Goal: Check status: Check status

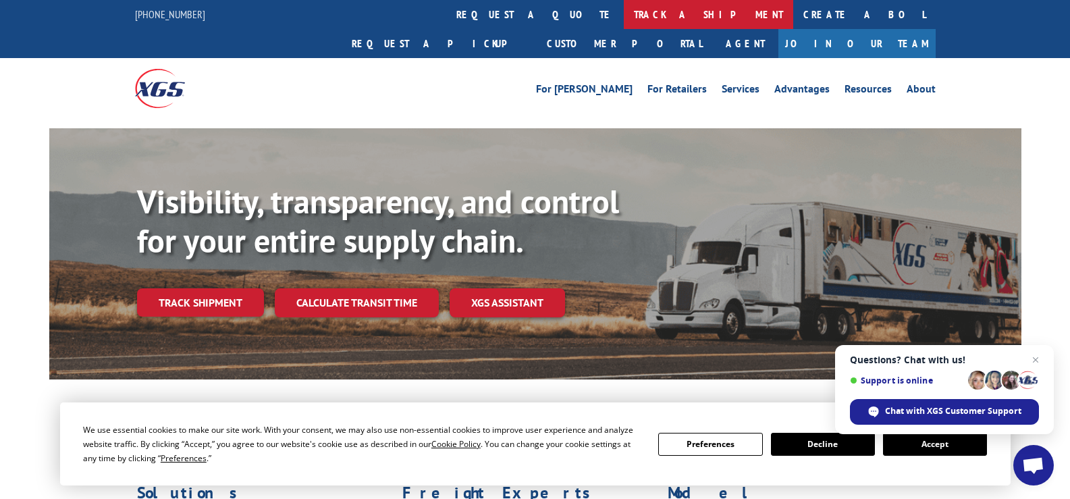
click at [624, 9] on link "track a shipment" at bounding box center [708, 14] width 169 height 29
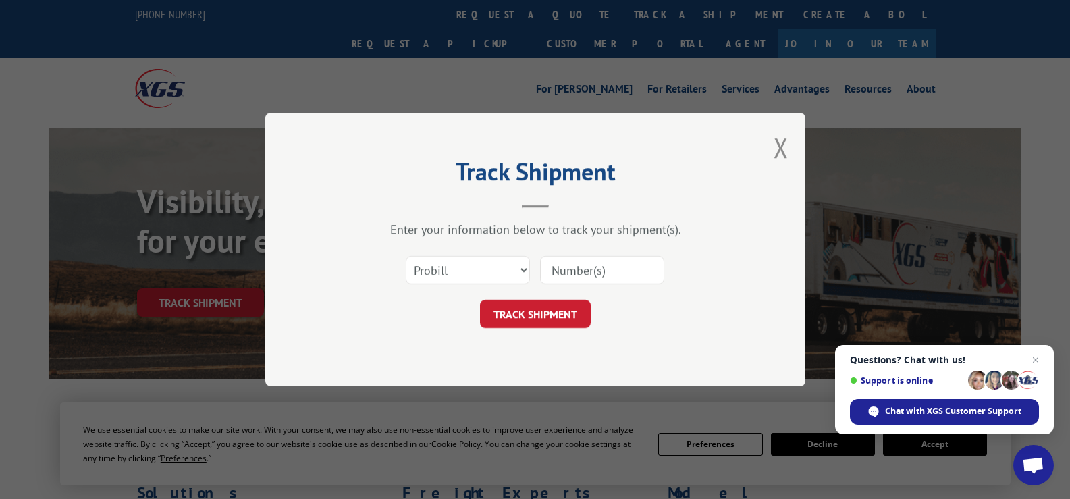
click at [581, 271] on input at bounding box center [602, 270] width 124 height 28
type input "17664373"
click at [525, 315] on button "TRACK SHIPMENT" at bounding box center [535, 314] width 111 height 28
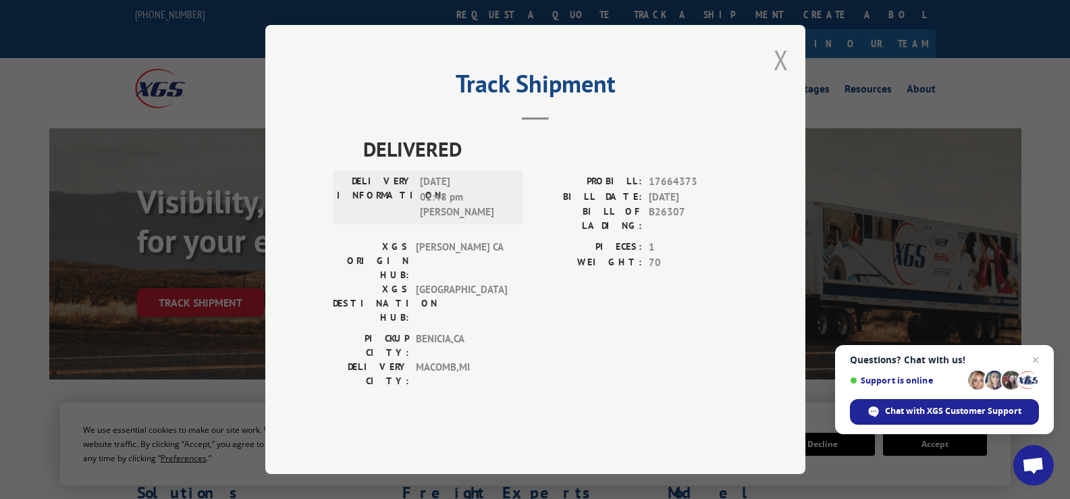
click at [777, 78] on button "Close modal" at bounding box center [781, 60] width 15 height 36
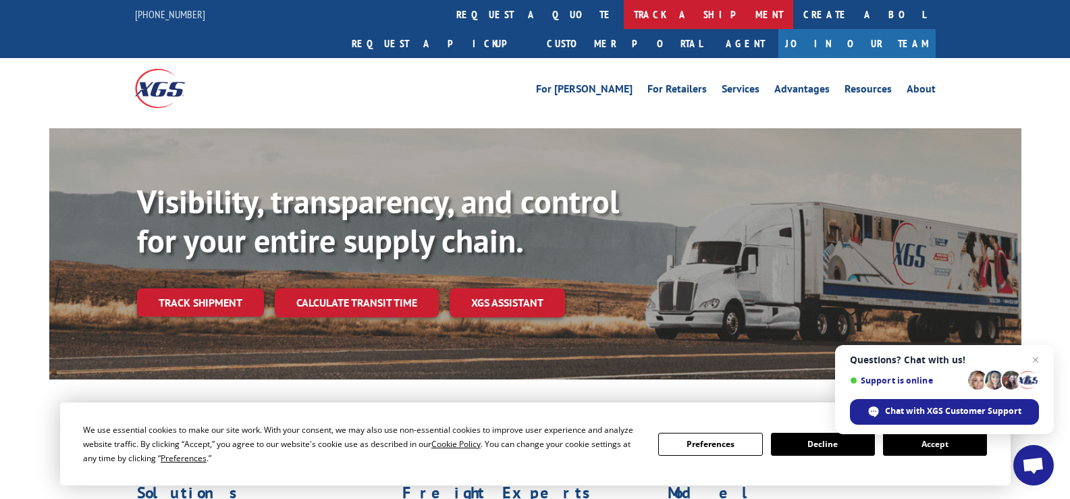
click at [624, 20] on link "track a shipment" at bounding box center [708, 14] width 169 height 29
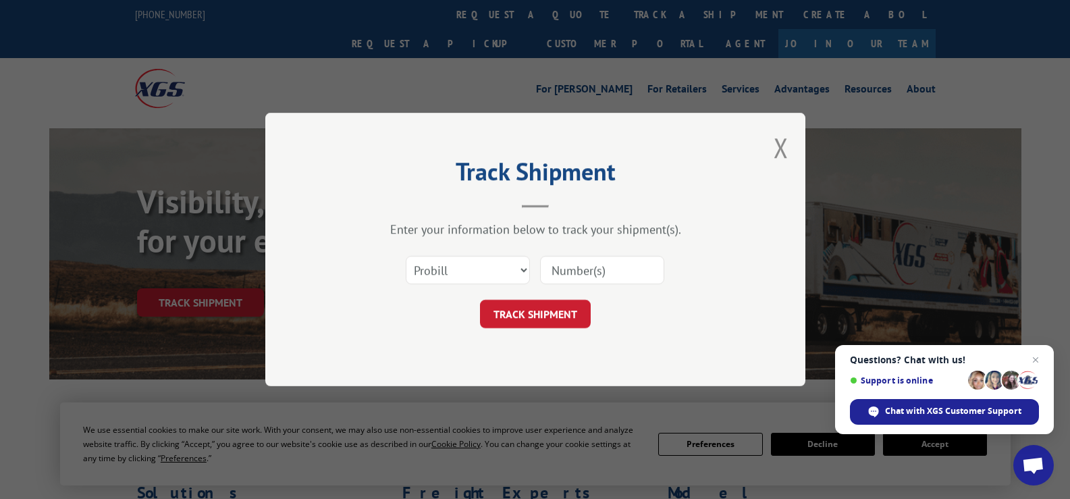
click at [591, 271] on input at bounding box center [602, 270] width 124 height 28
type input "17664373"
click at [552, 313] on button "TRACK SHIPMENT" at bounding box center [535, 314] width 111 height 28
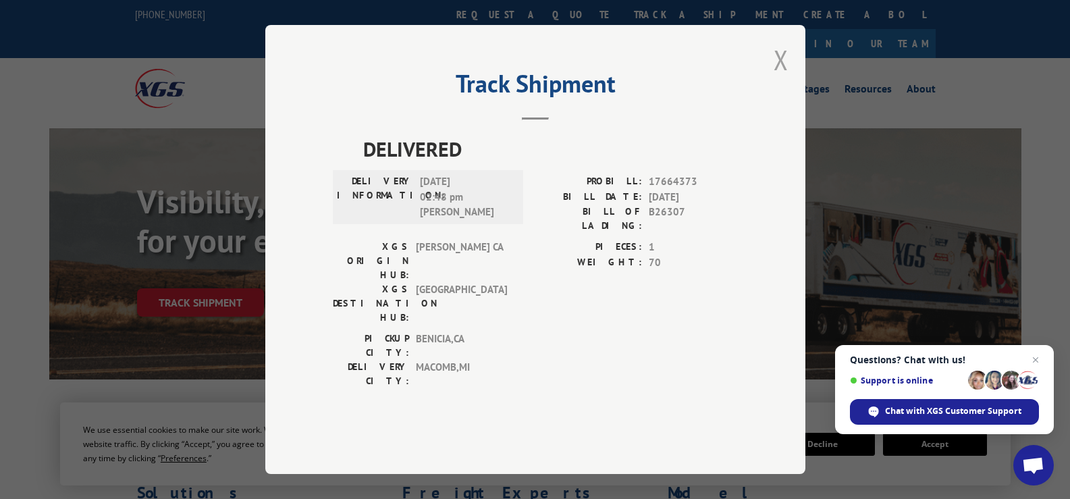
click at [779, 78] on button "Close modal" at bounding box center [781, 60] width 15 height 36
